Goal: Task Accomplishment & Management: Manage account settings

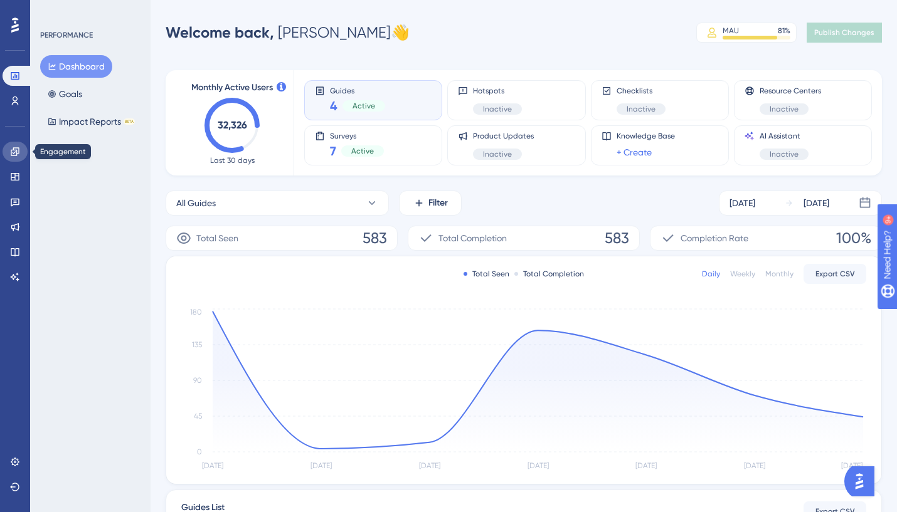
click at [18, 149] on icon at bounding box center [15, 151] width 8 height 8
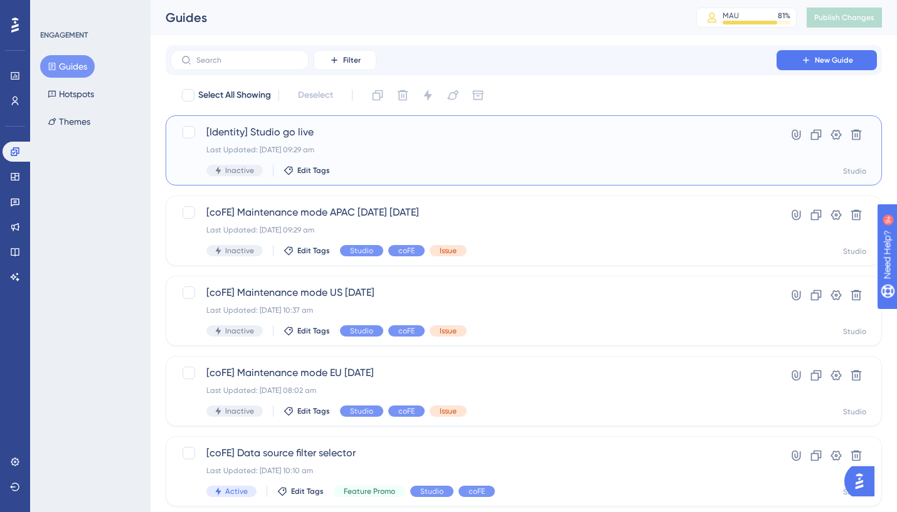
click at [337, 137] on span "[Identity] Studio go live" at bounding box center [473, 132] width 534 height 15
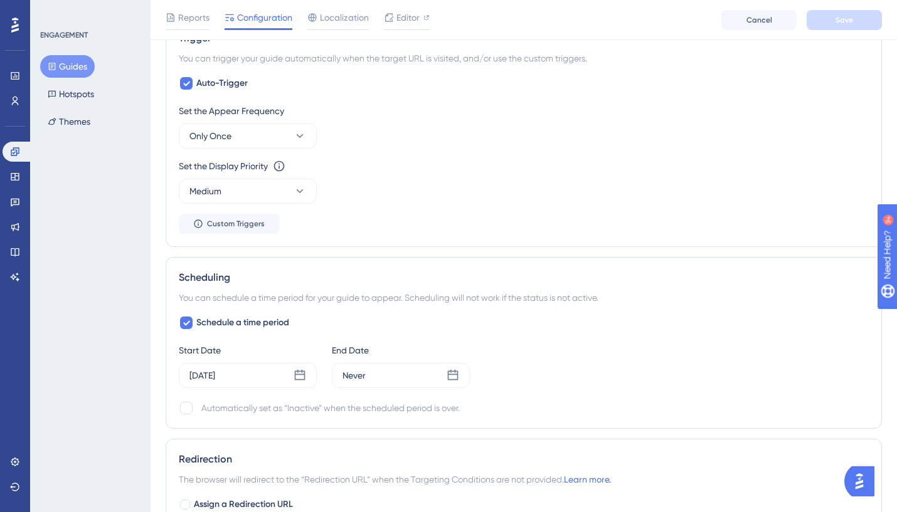
scroll to position [823, 0]
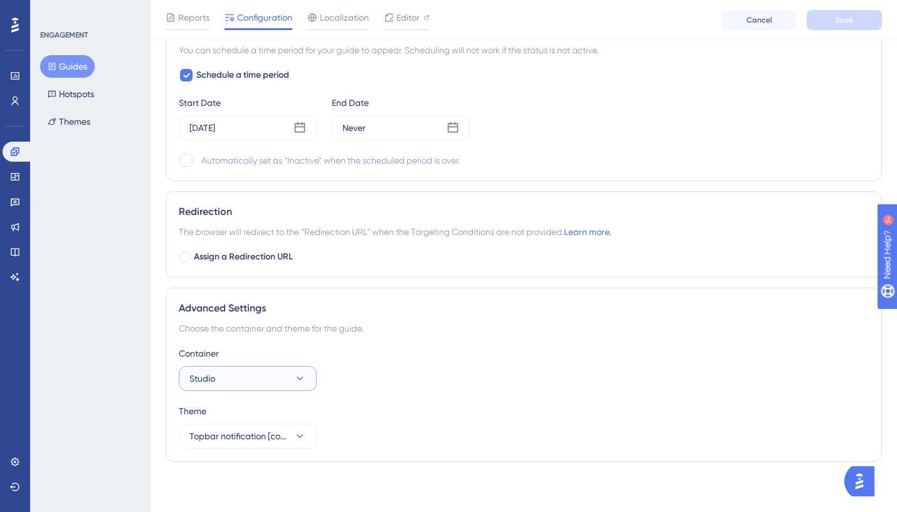
click at [256, 389] on button "Studio" at bounding box center [248, 378] width 138 height 25
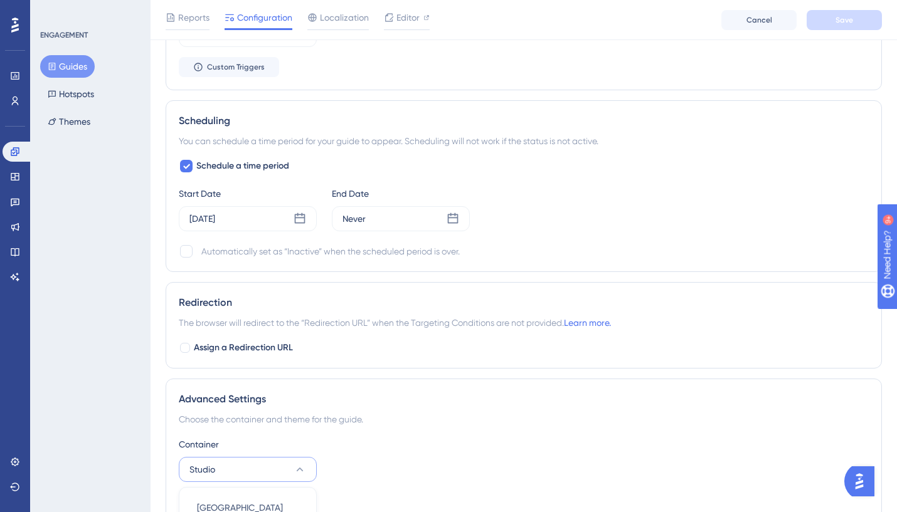
scroll to position [727, 0]
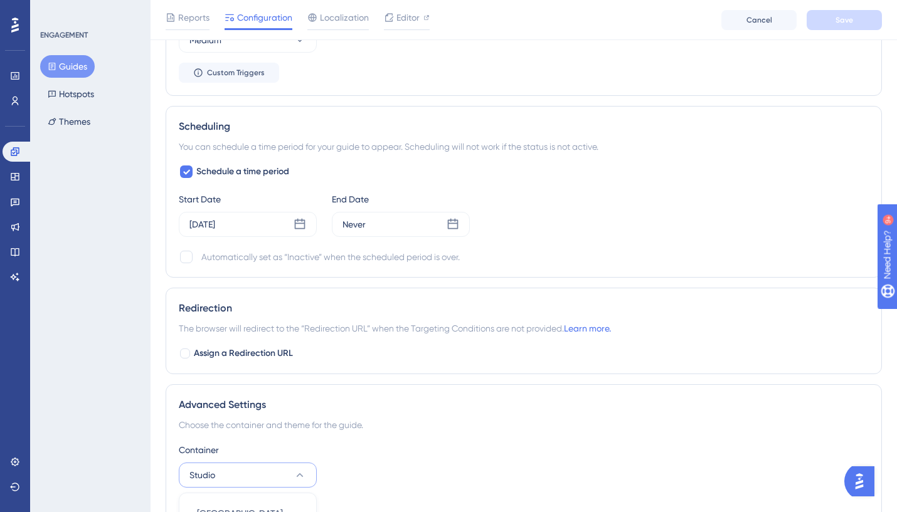
click at [287, 480] on button "Studio" at bounding box center [248, 475] width 138 height 25
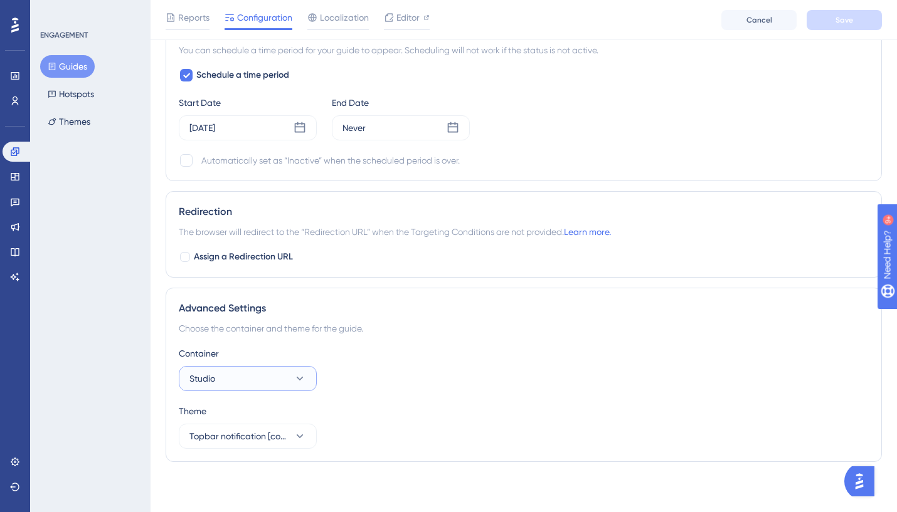
click at [258, 378] on button "Studio" at bounding box center [248, 378] width 138 height 25
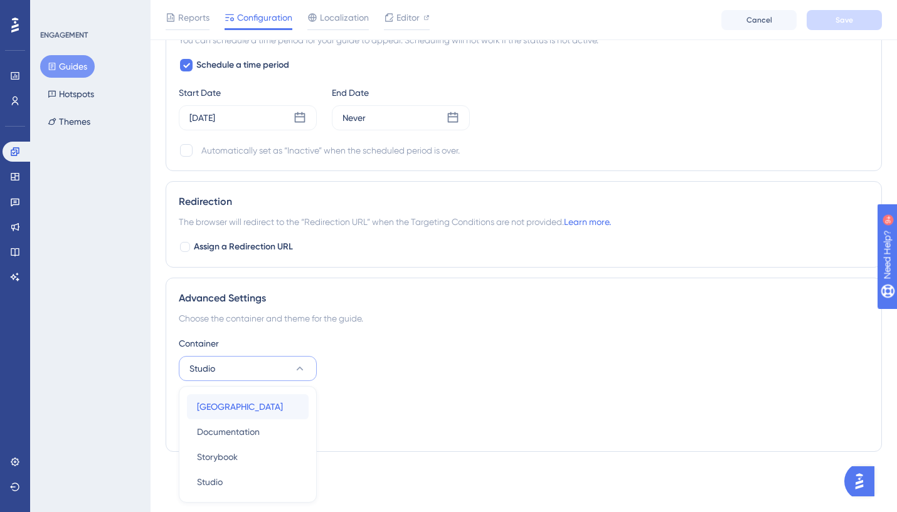
click at [253, 411] on span "Merchant Center" at bounding box center [240, 406] width 86 height 15
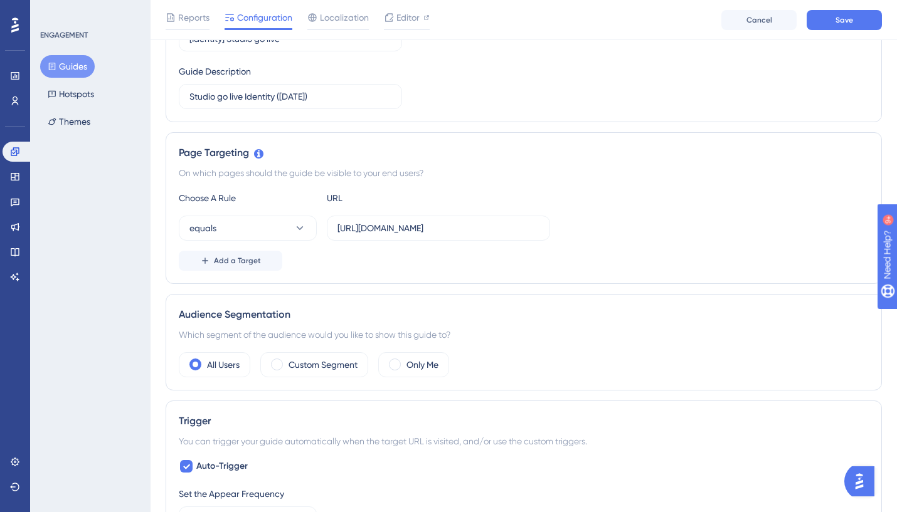
scroll to position [0, 0]
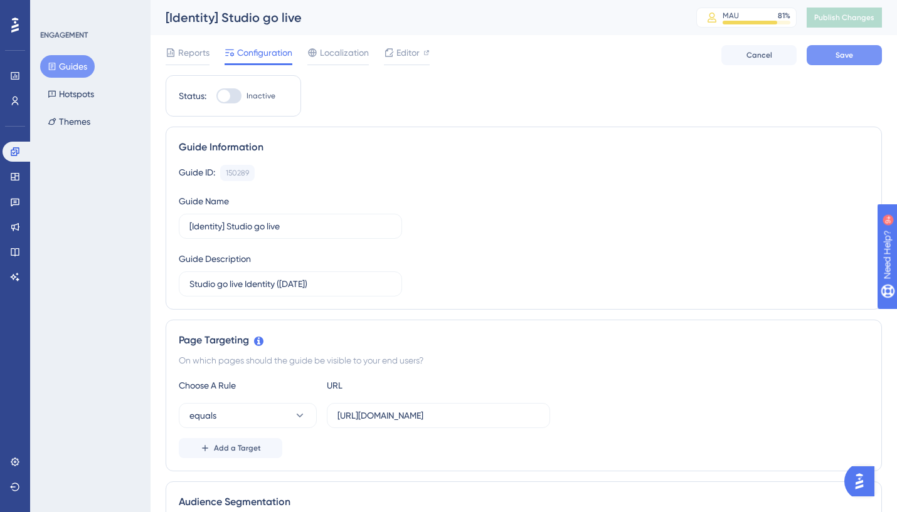
click at [843, 48] on button "Save" at bounding box center [843, 55] width 75 height 20
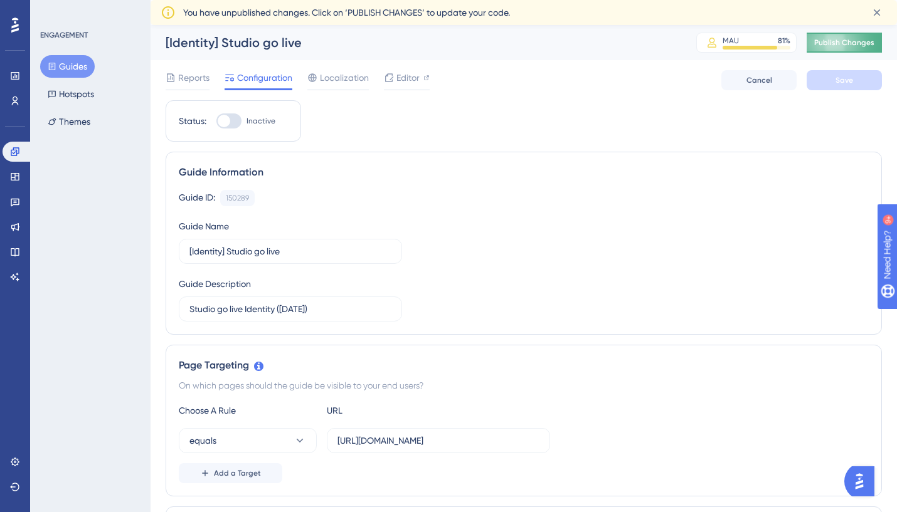
click at [827, 43] on span "Publish Changes" at bounding box center [844, 43] width 60 height 10
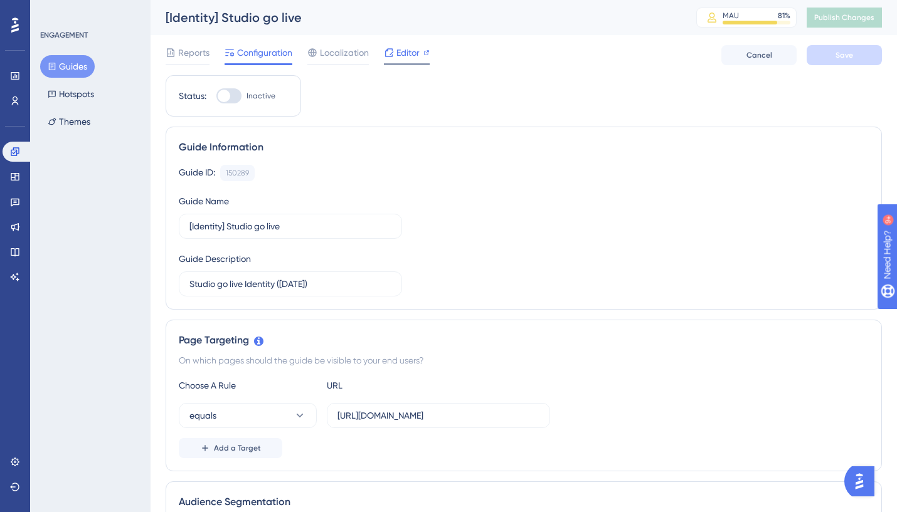
click at [412, 57] on span "Editor" at bounding box center [407, 52] width 23 height 15
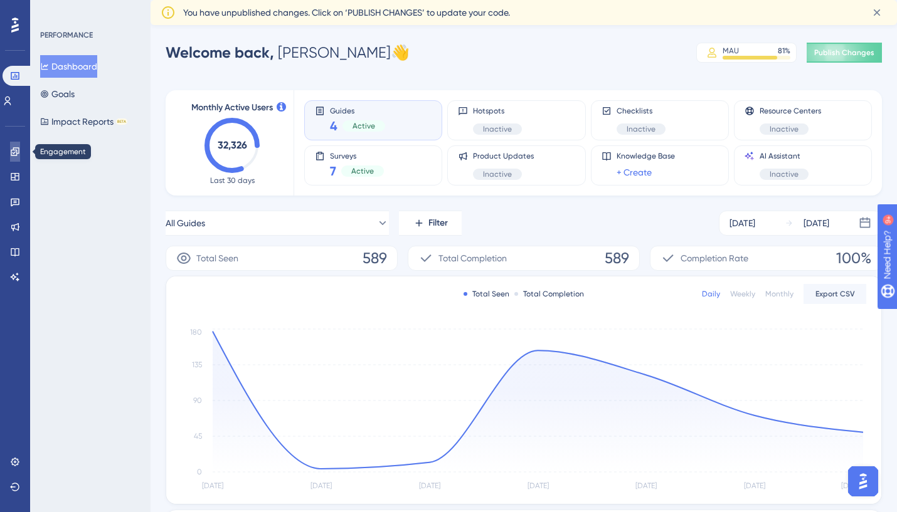
click at [14, 155] on icon at bounding box center [15, 151] width 8 height 8
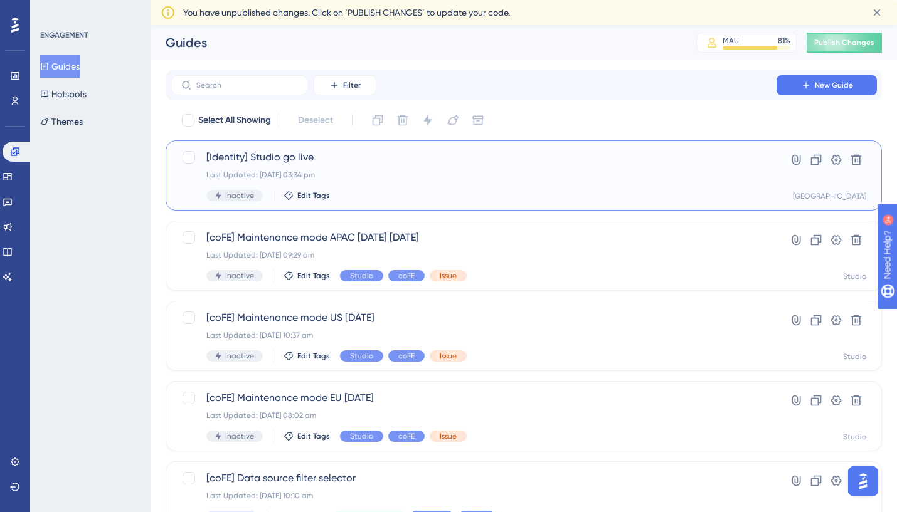
click at [441, 165] on div "[Identity] Studio go live Last Updated: 21 Aug 2025 03:34 pm Inactive Edit Tags" at bounding box center [473, 175] width 534 height 51
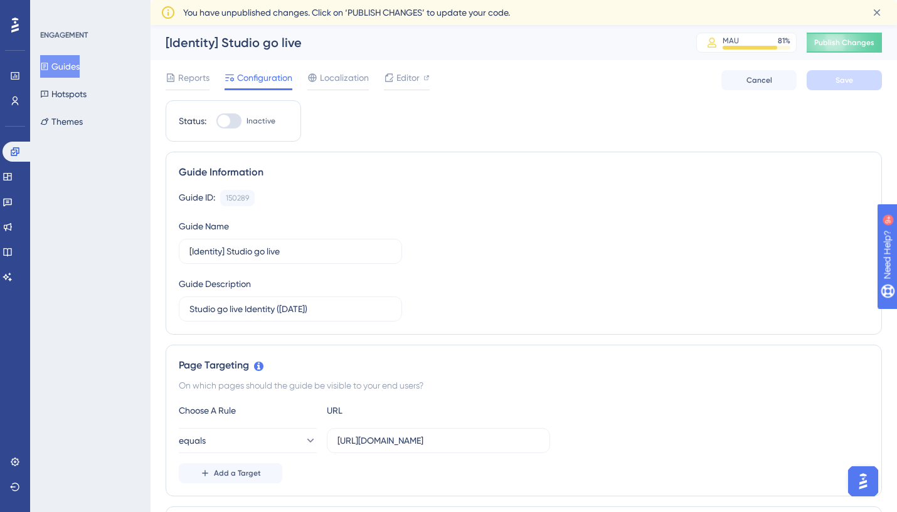
click at [228, 122] on div at bounding box center [224, 121] width 13 height 13
click at [216, 122] on input "Inactive" at bounding box center [216, 121] width 1 height 1
click at [853, 86] on button "Save" at bounding box center [843, 80] width 75 height 20
click at [238, 121] on div at bounding box center [234, 121] width 13 height 13
click at [216, 121] on input "Active" at bounding box center [216, 121] width 1 height 1
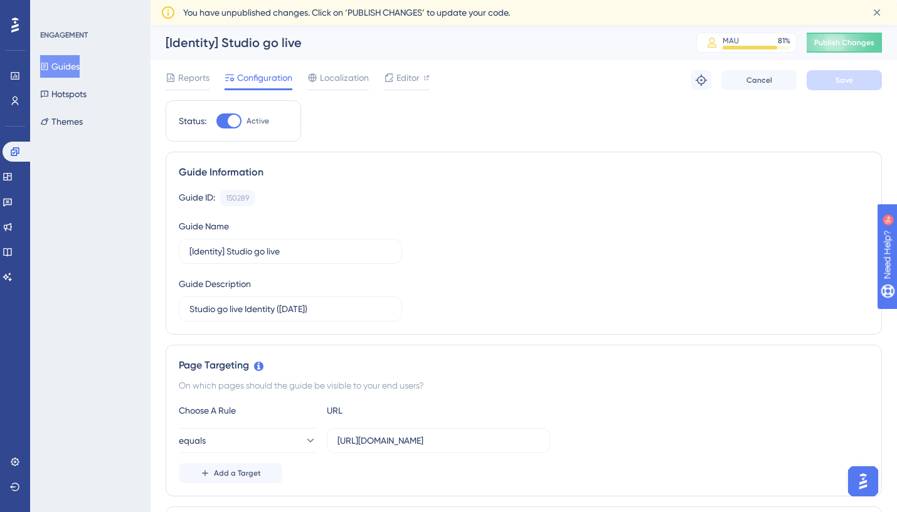
checkbox input "false"
click at [855, 84] on button "Save" at bounding box center [843, 80] width 75 height 20
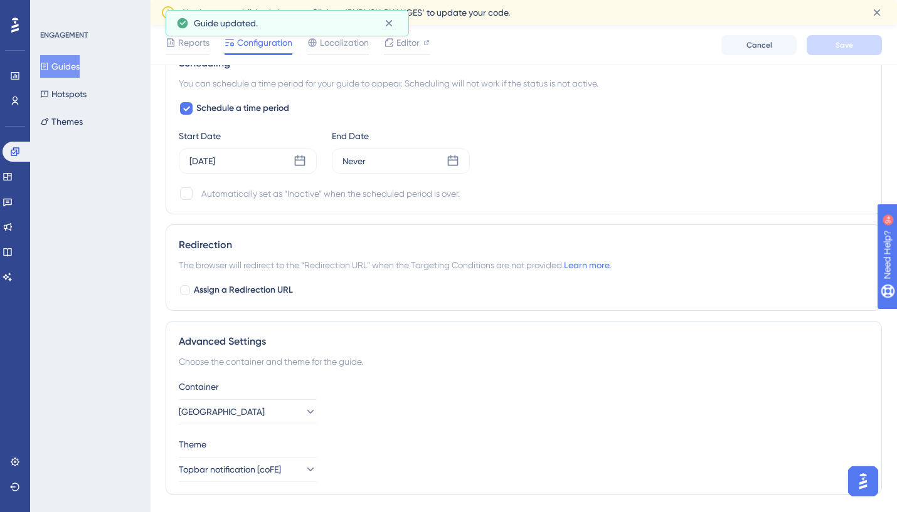
scroll to position [841, 0]
